Goal: Task Accomplishment & Management: Manage account settings

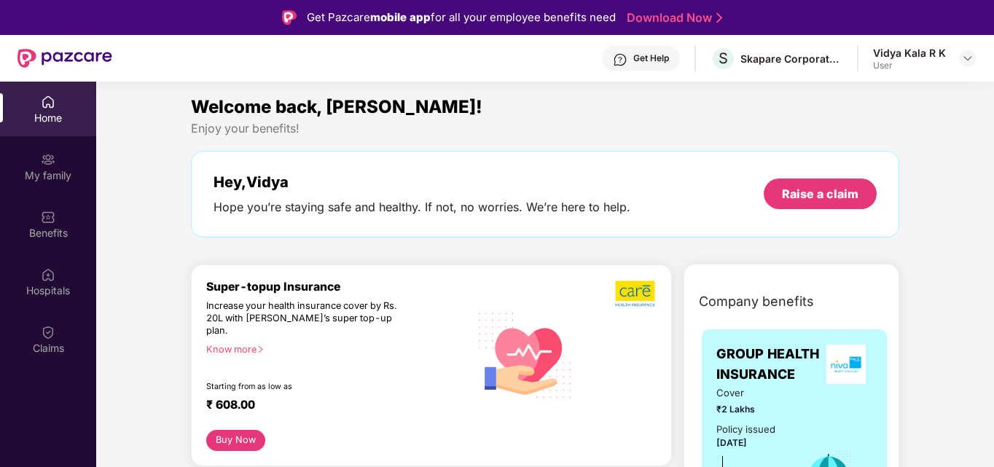
click at [925, 64] on div "User" at bounding box center [909, 66] width 73 height 12
click at [959, 58] on div at bounding box center [967, 58] width 17 height 17
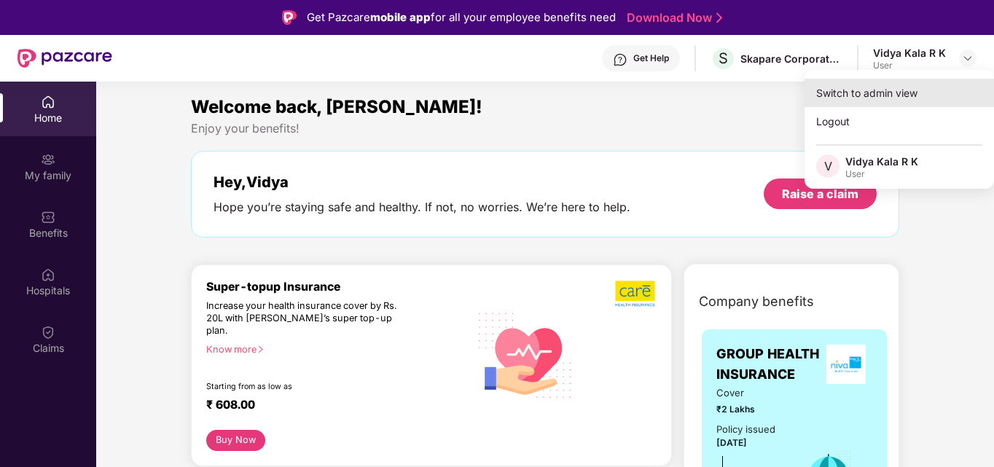
click at [851, 90] on div "Switch to admin view" at bounding box center [898, 93] width 189 height 28
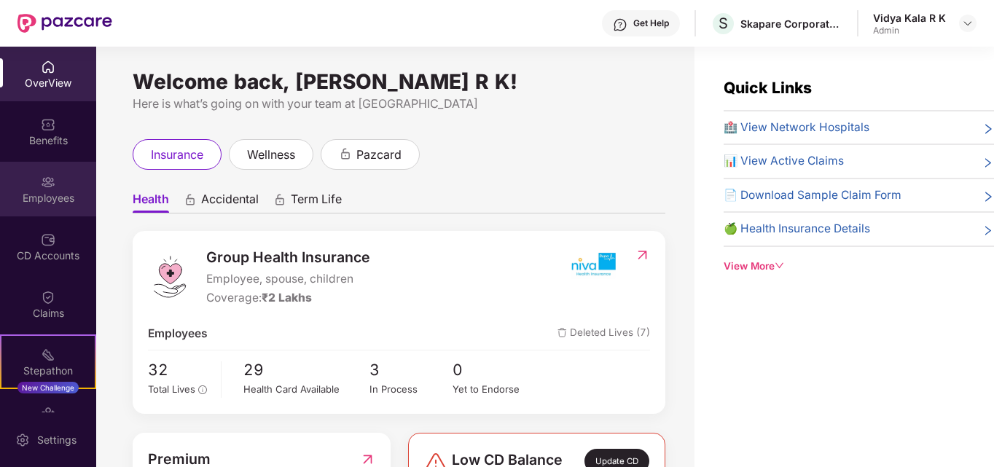
click at [45, 181] on img at bounding box center [48, 182] width 15 height 15
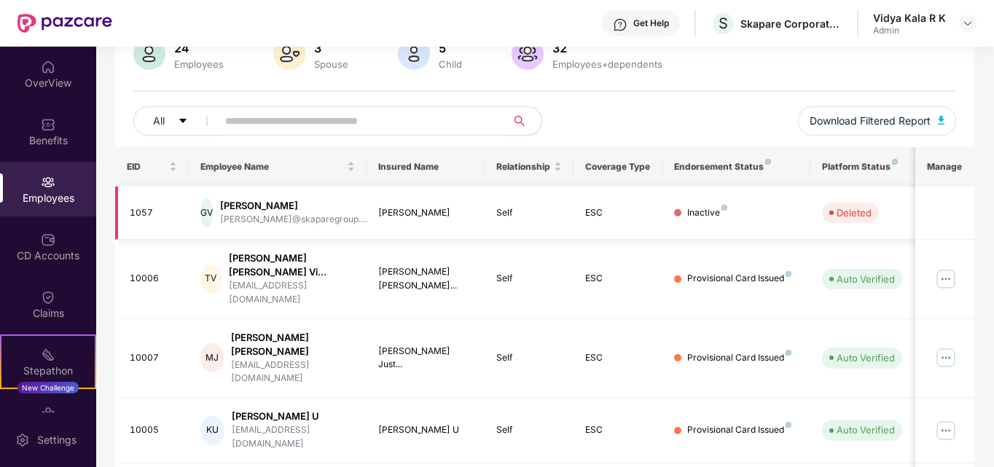
scroll to position [170, 0]
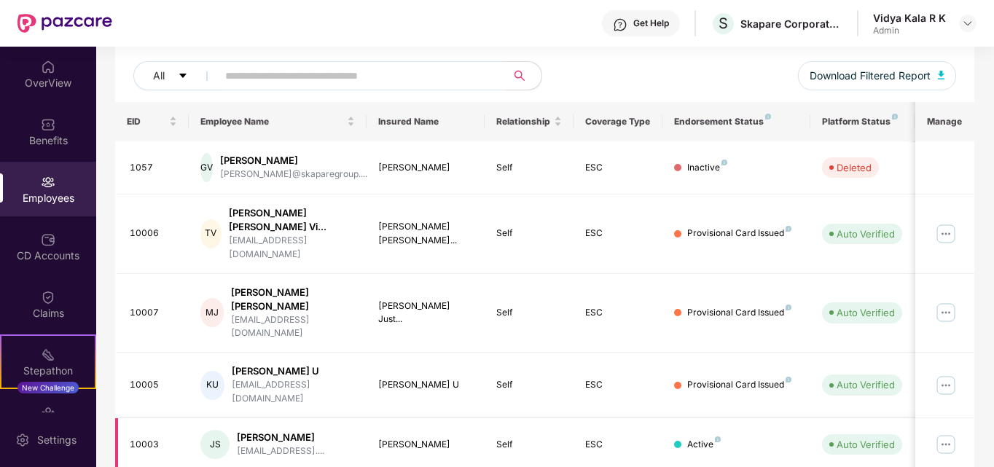
click at [940, 433] on img at bounding box center [945, 444] width 23 height 23
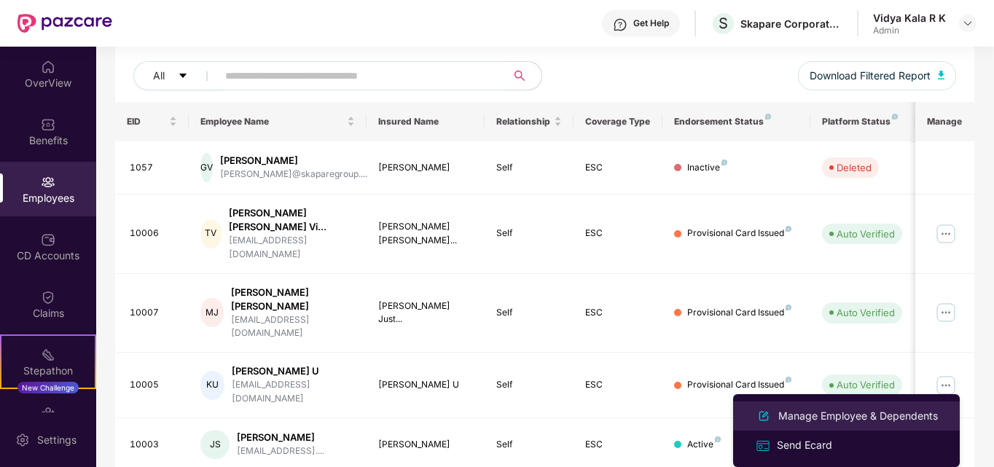
click at [792, 418] on div "Manage Employee & Dependents" at bounding box center [857, 416] width 165 height 16
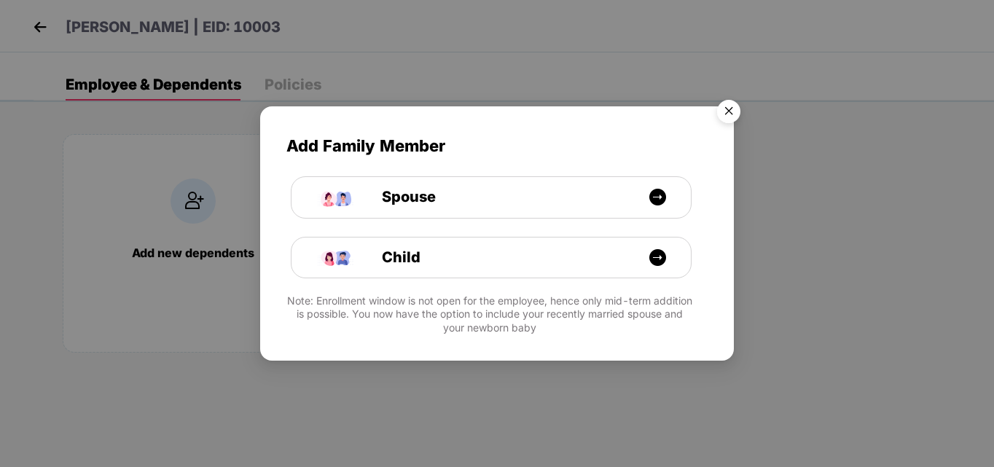
click at [726, 103] on img "Close" at bounding box center [728, 113] width 41 height 41
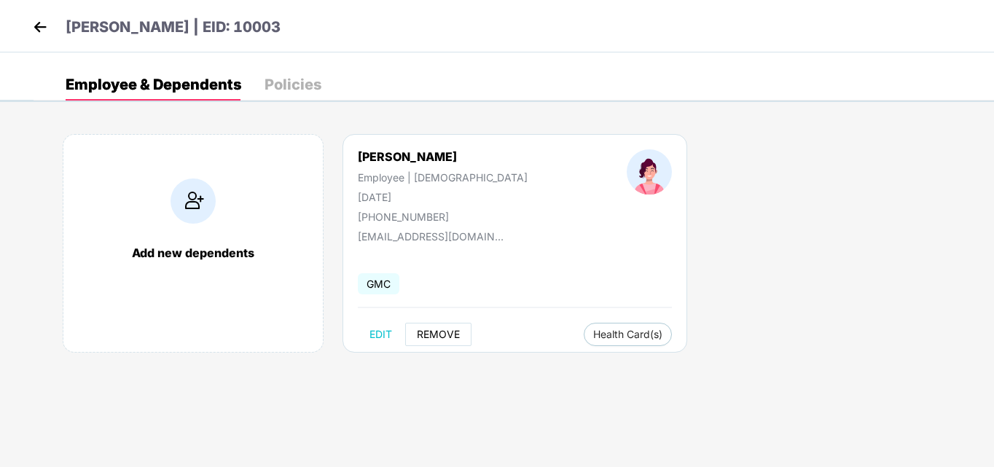
click at [426, 334] on span "REMOVE" at bounding box center [438, 335] width 43 height 12
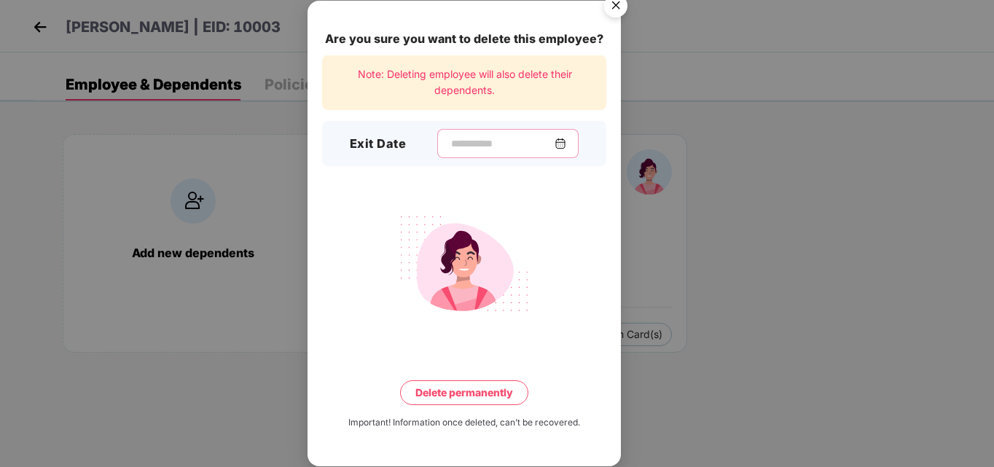
click at [500, 137] on input at bounding box center [501, 143] width 105 height 15
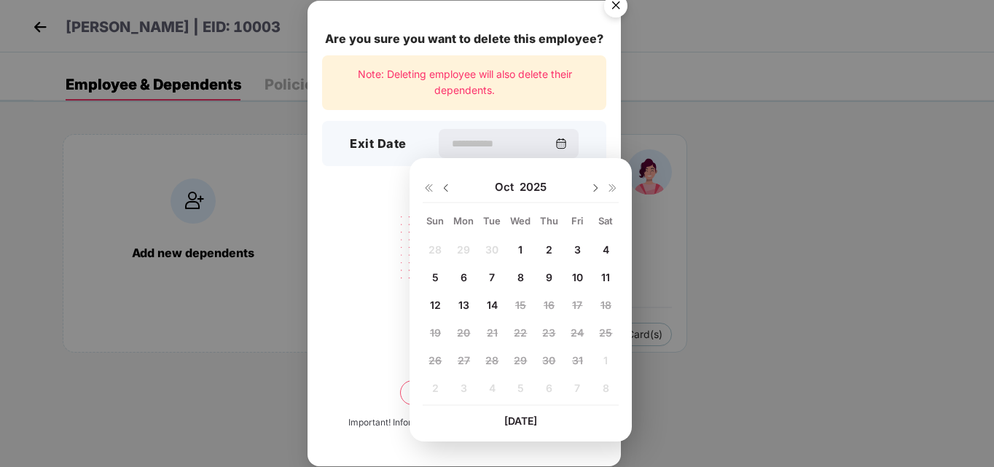
click at [441, 189] on img at bounding box center [446, 188] width 12 height 12
click at [463, 309] on span "15" at bounding box center [463, 305] width 11 height 12
type input "**********"
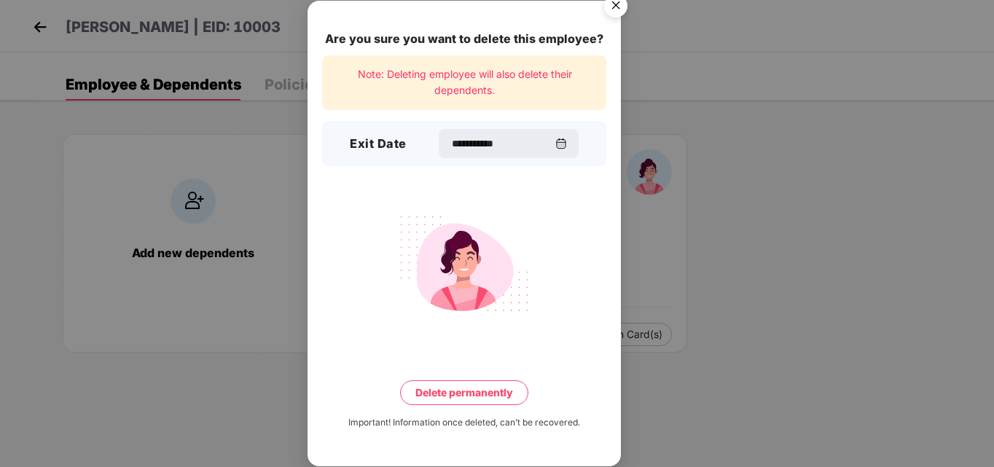
click at [481, 404] on button "Delete permanently" at bounding box center [464, 392] width 128 height 25
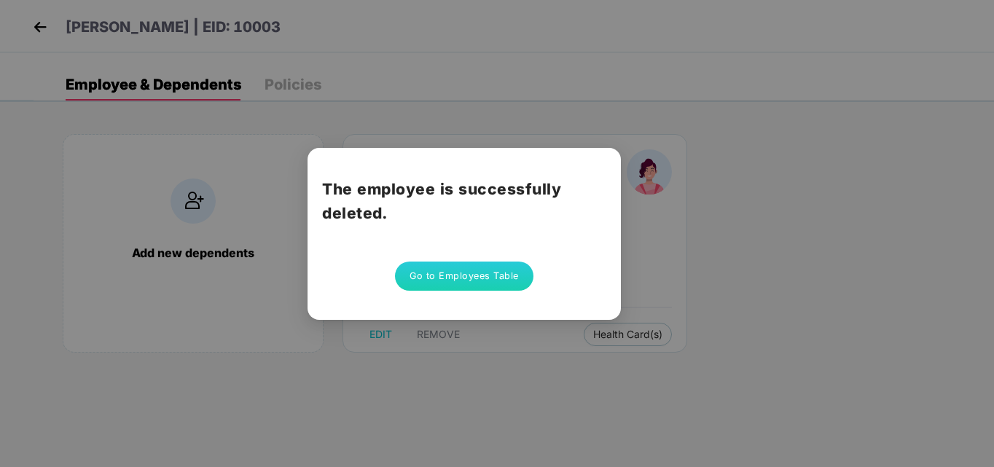
click at [487, 279] on button "Go to Employees Table" at bounding box center [464, 275] width 138 height 29
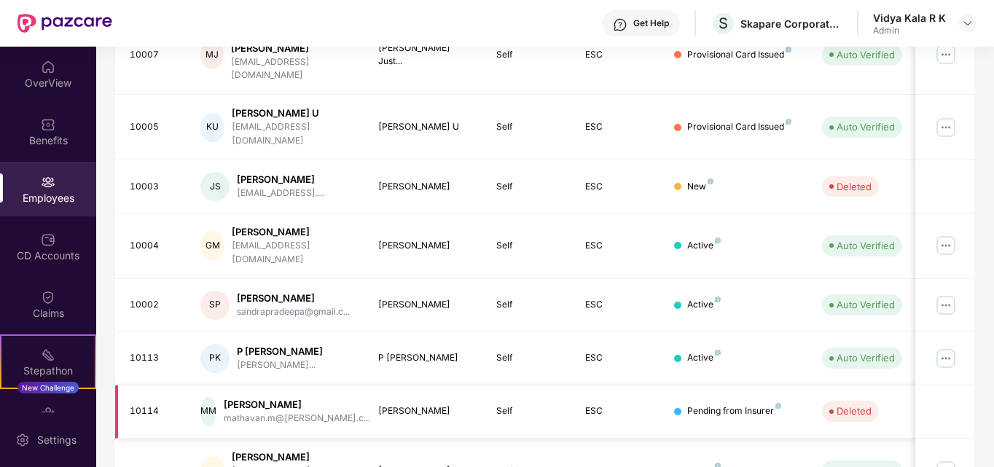
scroll to position [428, 0]
click at [936, 293] on img at bounding box center [945, 304] width 23 height 23
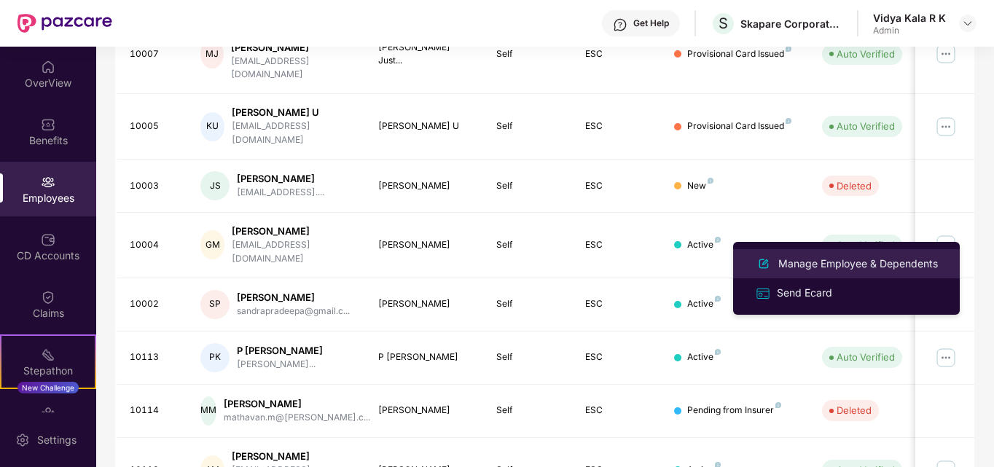
click at [793, 270] on div "Manage Employee & Dependents" at bounding box center [857, 264] width 165 height 16
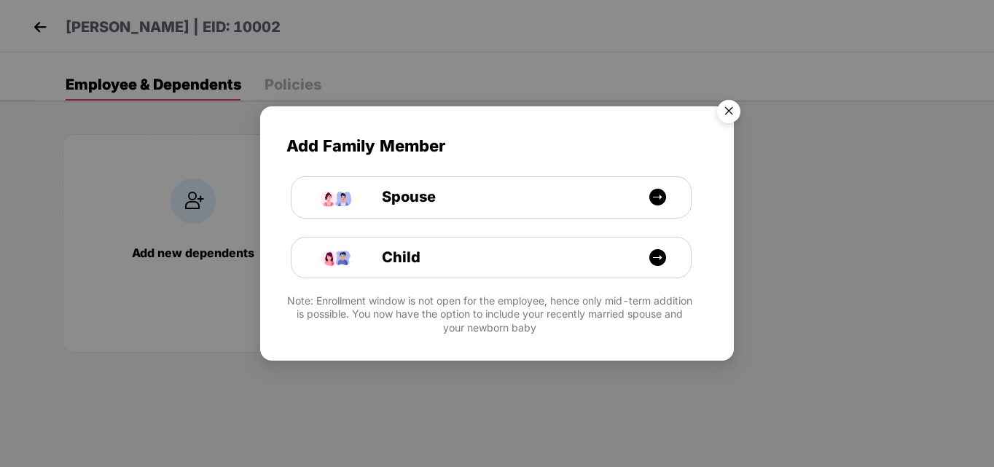
click at [728, 109] on img "Close" at bounding box center [728, 113] width 41 height 41
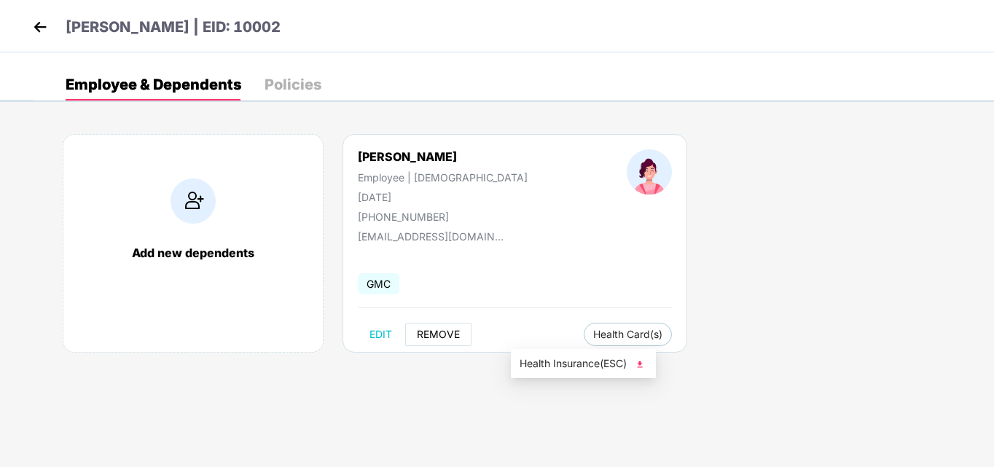
click at [441, 337] on span "REMOVE" at bounding box center [438, 335] width 43 height 12
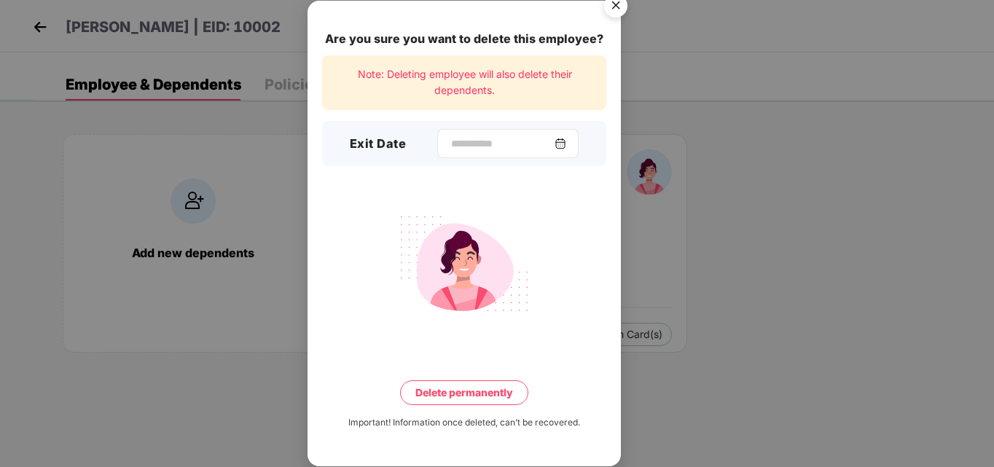
click at [447, 154] on div at bounding box center [507, 143] width 141 height 29
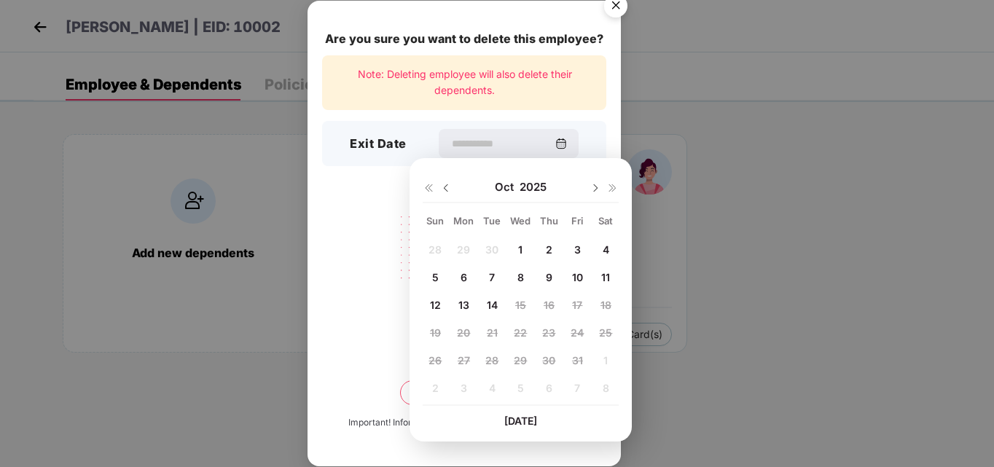
click at [440, 186] on img at bounding box center [446, 188] width 12 height 12
click at [463, 305] on span "15" at bounding box center [463, 305] width 11 height 12
type input "**********"
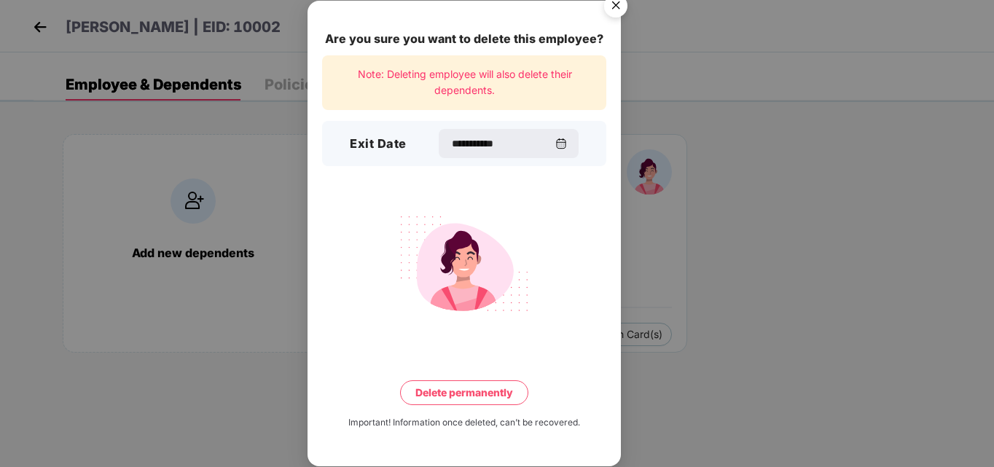
click at [465, 390] on button "Delete permanently" at bounding box center [464, 392] width 128 height 25
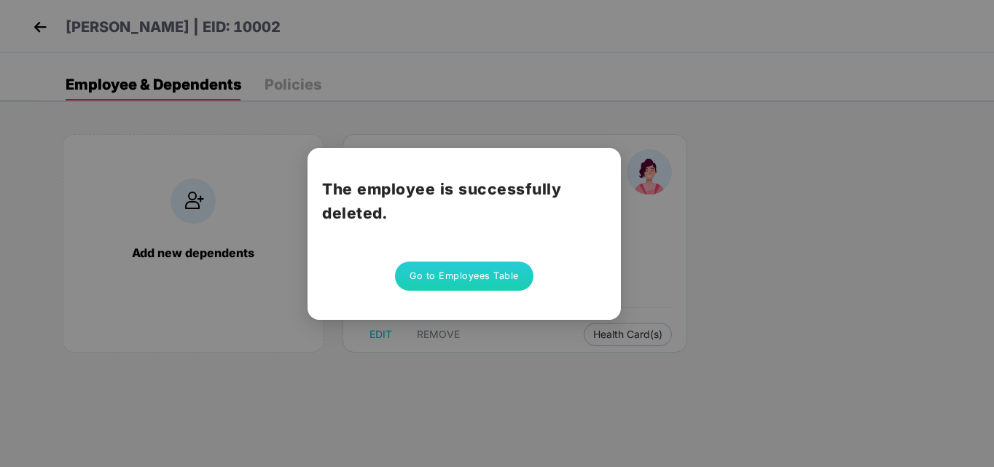
click at [491, 273] on button "Go to Employees Table" at bounding box center [464, 275] width 138 height 29
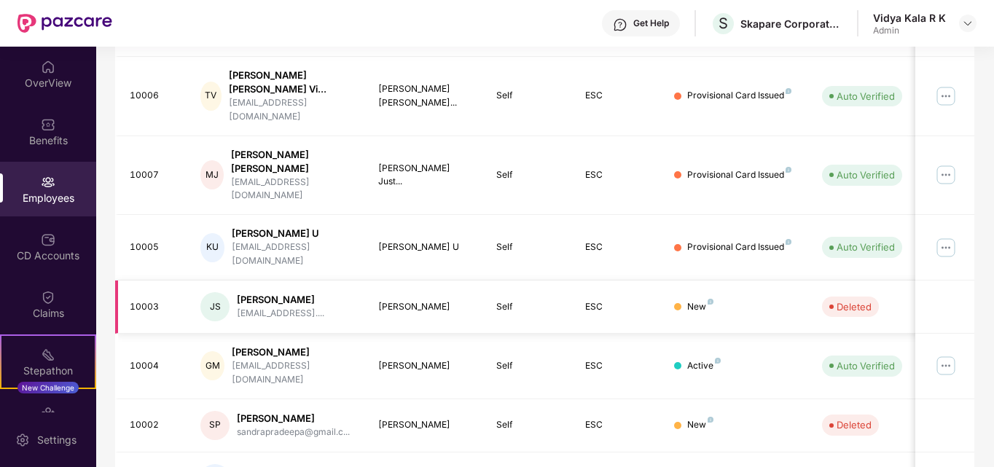
scroll to position [340, 0]
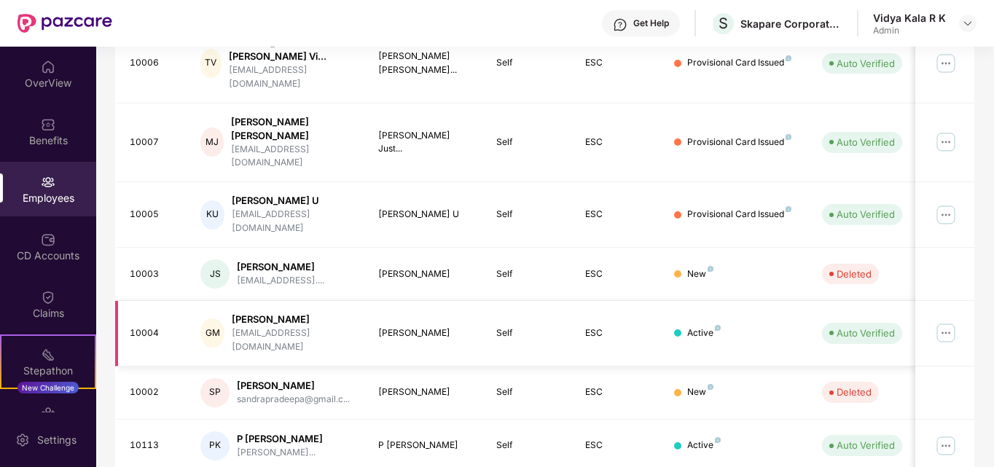
click at [946, 321] on img at bounding box center [945, 332] width 23 height 23
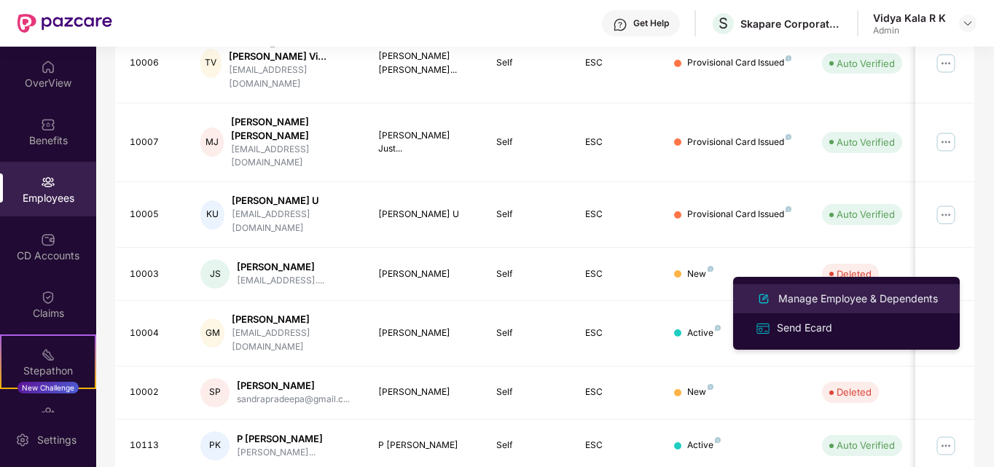
click at [807, 299] on div "Manage Employee & Dependents" at bounding box center [857, 299] width 165 height 16
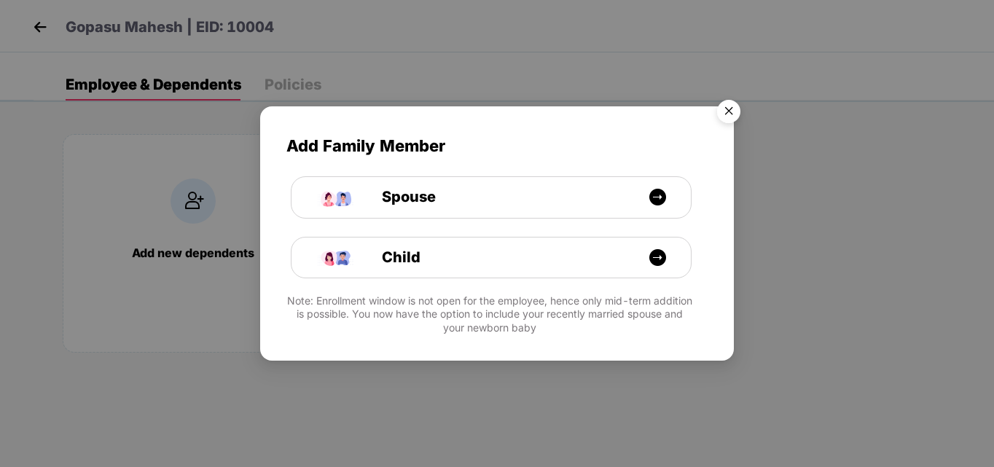
click at [727, 106] on img "Close" at bounding box center [728, 113] width 41 height 41
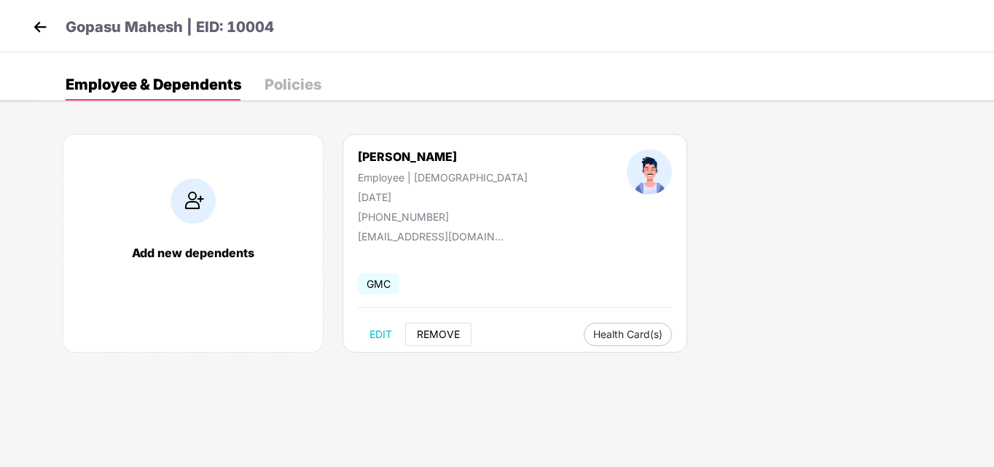
click at [426, 331] on span "REMOVE" at bounding box center [438, 335] width 43 height 12
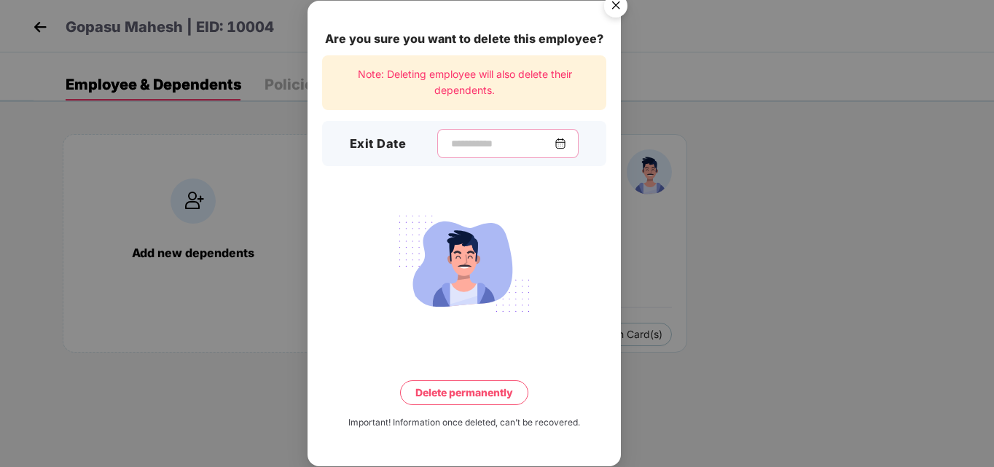
click at [449, 141] on input at bounding box center [501, 143] width 105 height 15
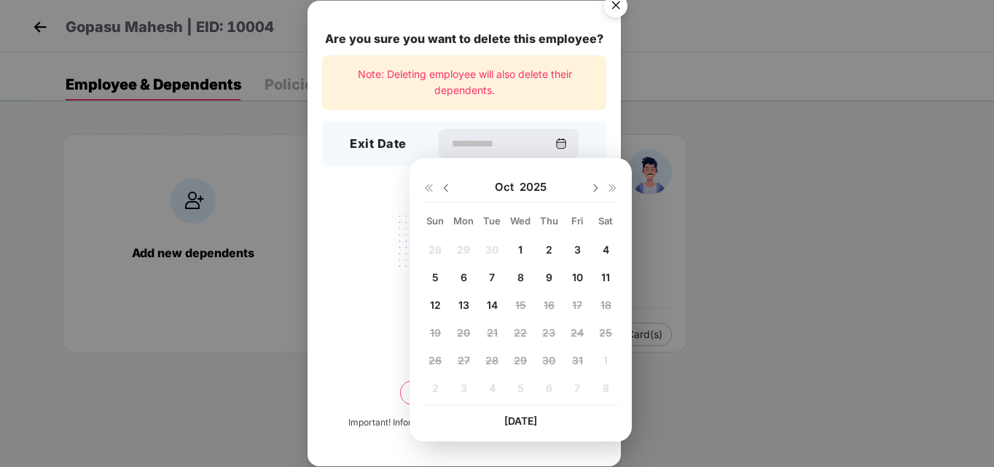
click at [446, 188] on img at bounding box center [446, 188] width 12 height 12
click at [465, 304] on span "15" at bounding box center [463, 305] width 11 height 12
type input "**********"
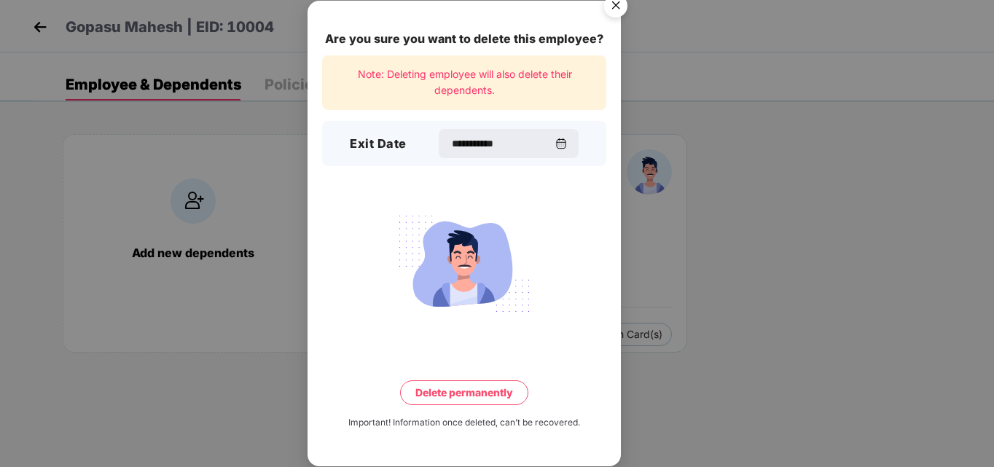
click at [491, 400] on button "Delete permanently" at bounding box center [464, 392] width 128 height 25
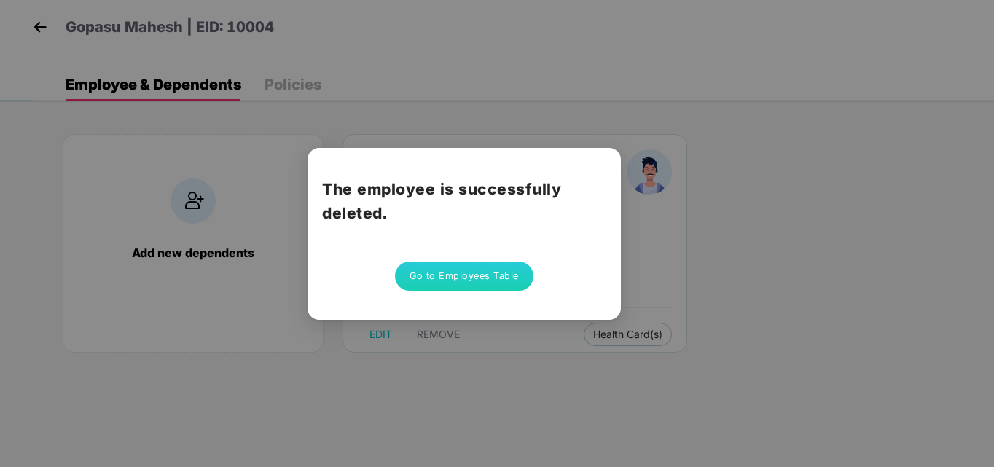
click at [469, 272] on button "Go to Employees Table" at bounding box center [464, 275] width 138 height 29
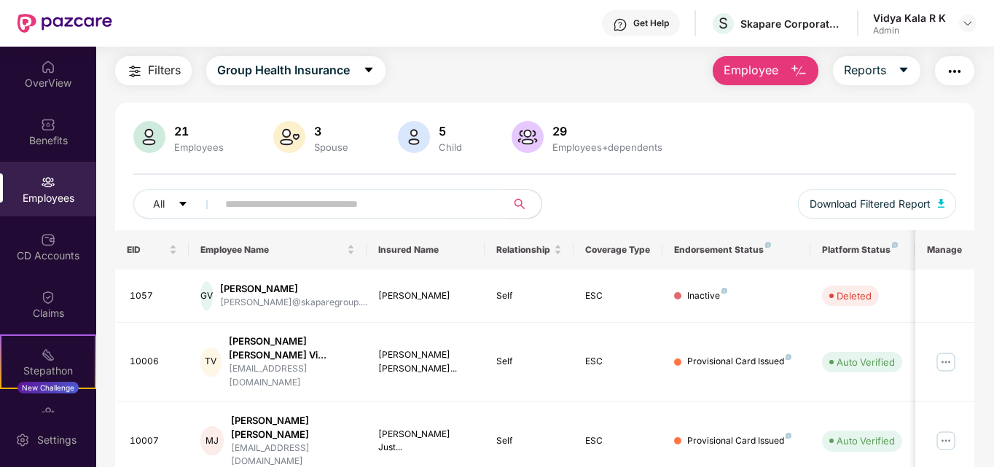
scroll to position [0, 0]
